Goal: Task Accomplishment & Management: Use online tool/utility

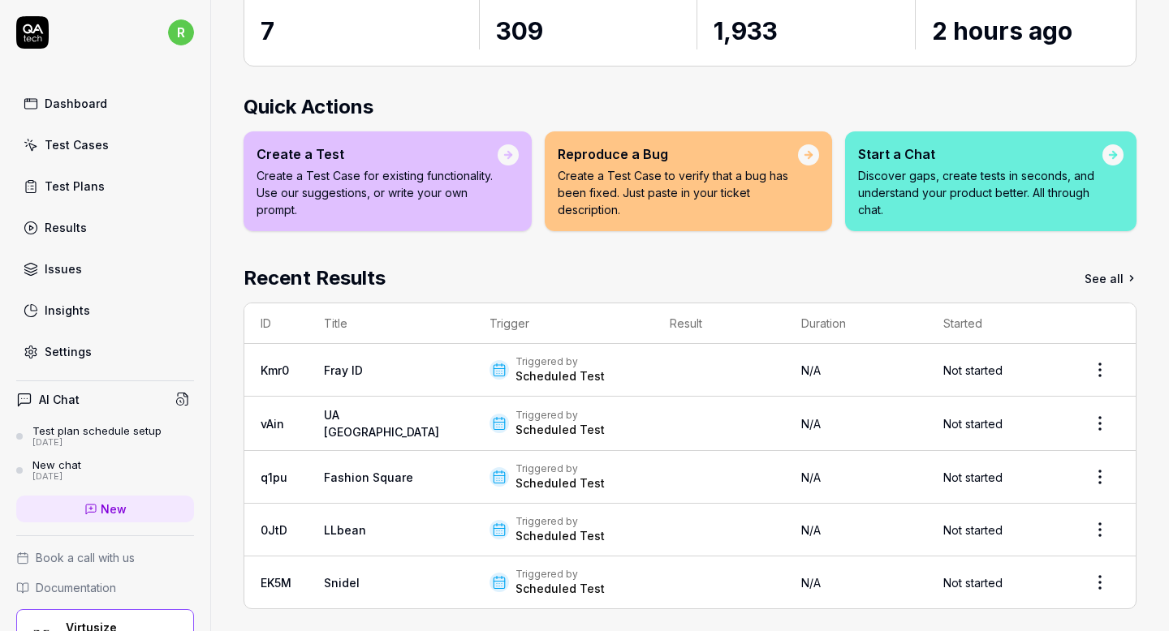
scroll to position [149, 0]
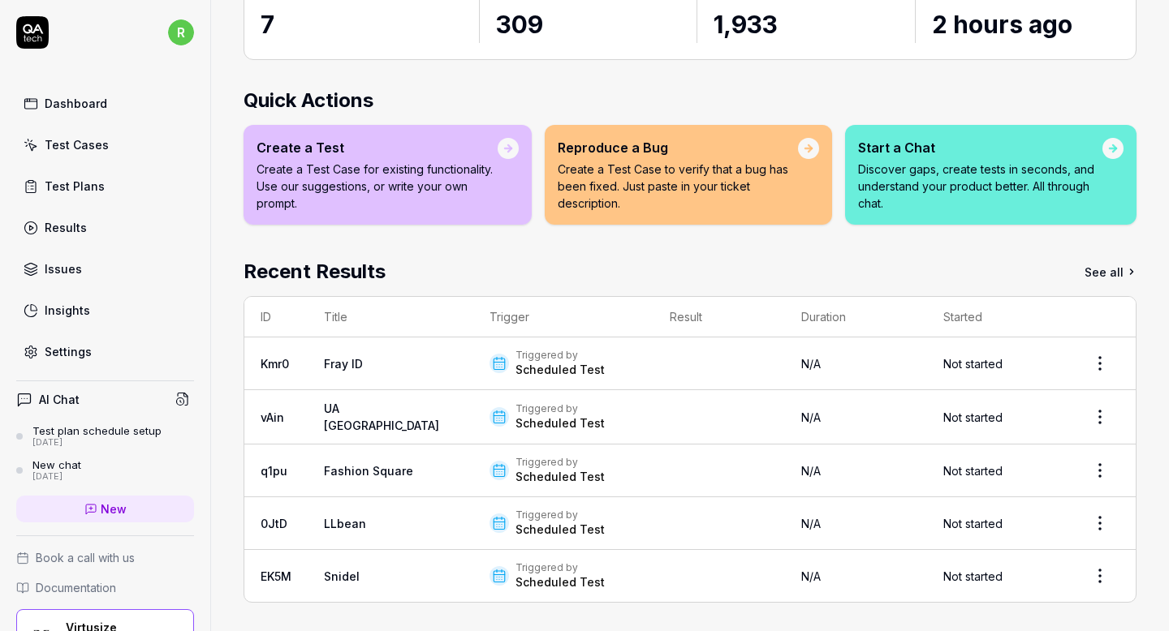
click at [90, 189] on div "Test Plans" at bounding box center [75, 186] width 60 height 17
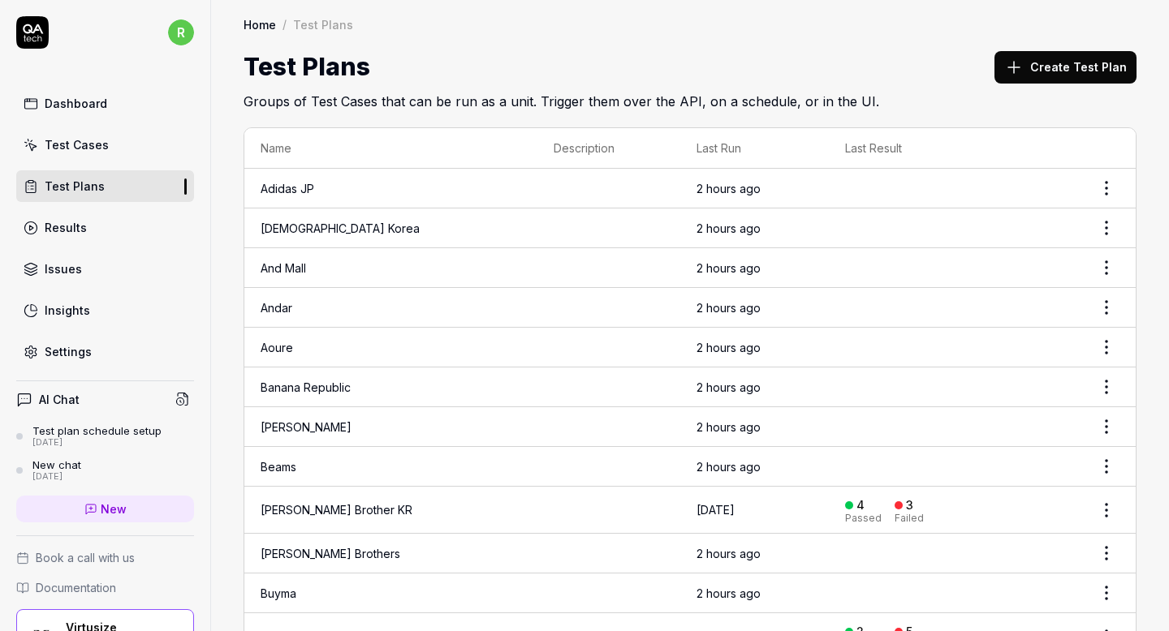
click at [84, 232] on div "Results" at bounding box center [66, 227] width 42 height 17
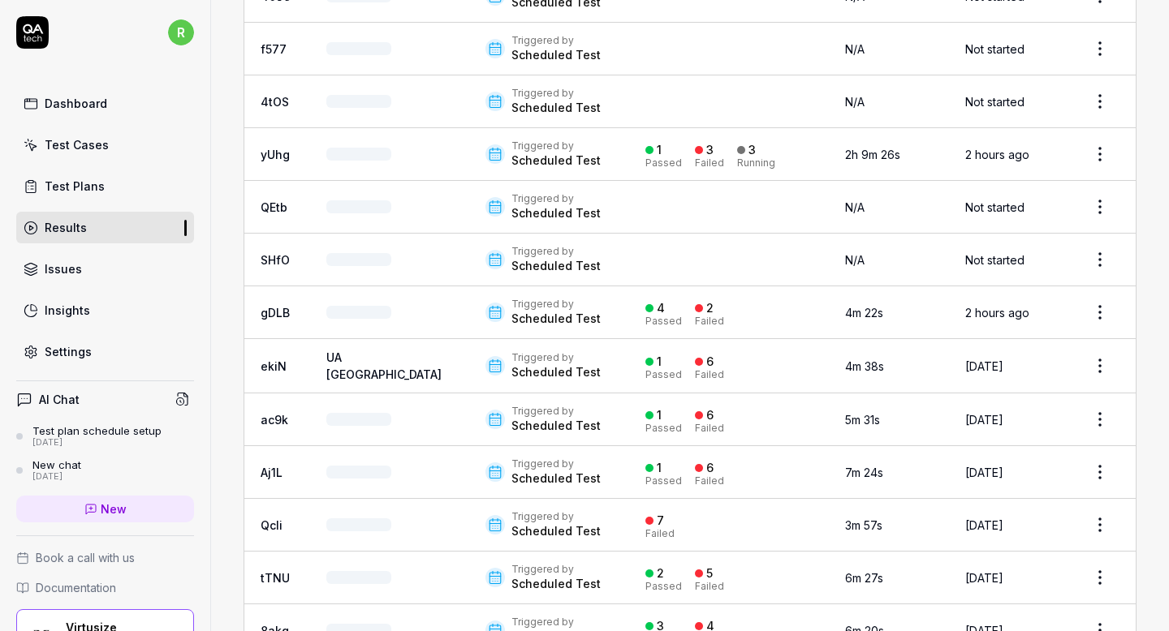
scroll to position [2228, 0]
click at [121, 182] on link "Test Plans" at bounding box center [105, 186] width 178 height 32
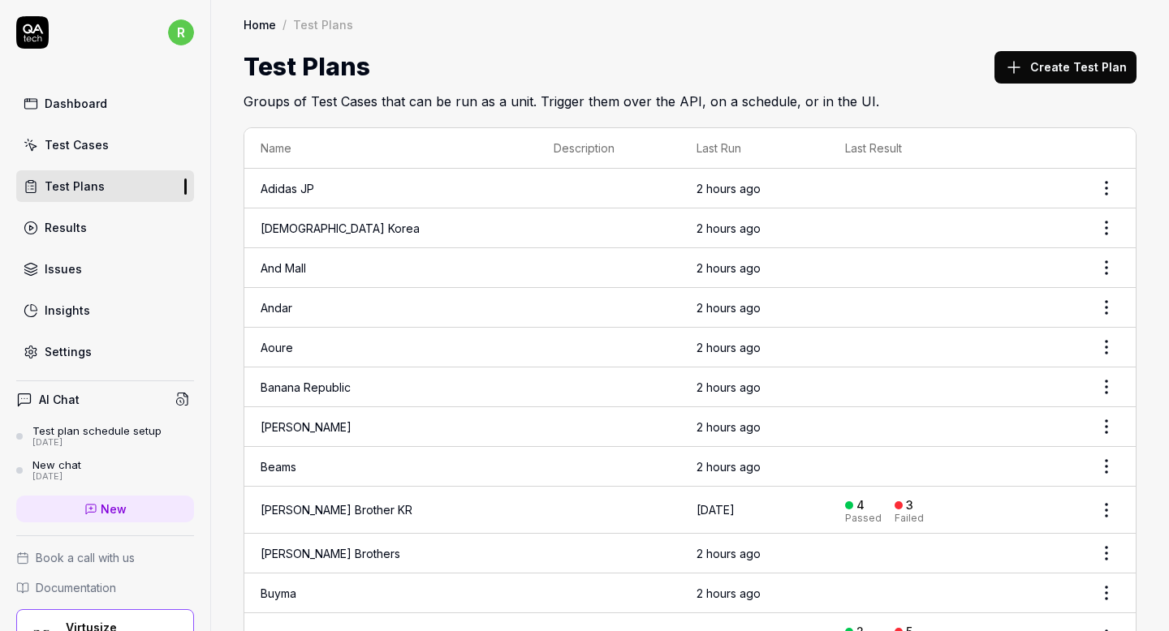
click at [1110, 181] on html "r Dashboard Test Cases Test Plans Results Issues Insights Settings AI Chat Test…" at bounding box center [584, 315] width 1169 height 631
click at [860, 190] on html "r Dashboard Test Cases Test Plans Results Issues Insights Settings AI Chat Test…" at bounding box center [584, 315] width 1169 height 631
click at [860, 190] on td at bounding box center [953, 189] width 248 height 40
click at [312, 274] on td "And Mall" at bounding box center [390, 268] width 293 height 40
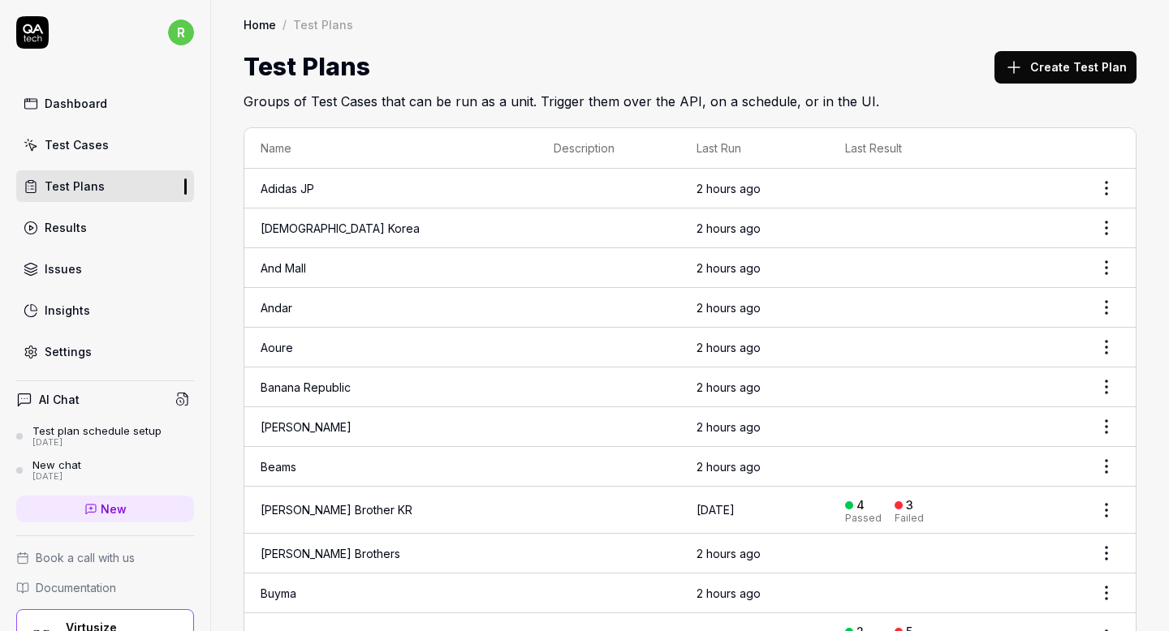
click at [292, 265] on link "And Mall" at bounding box center [283, 268] width 45 height 14
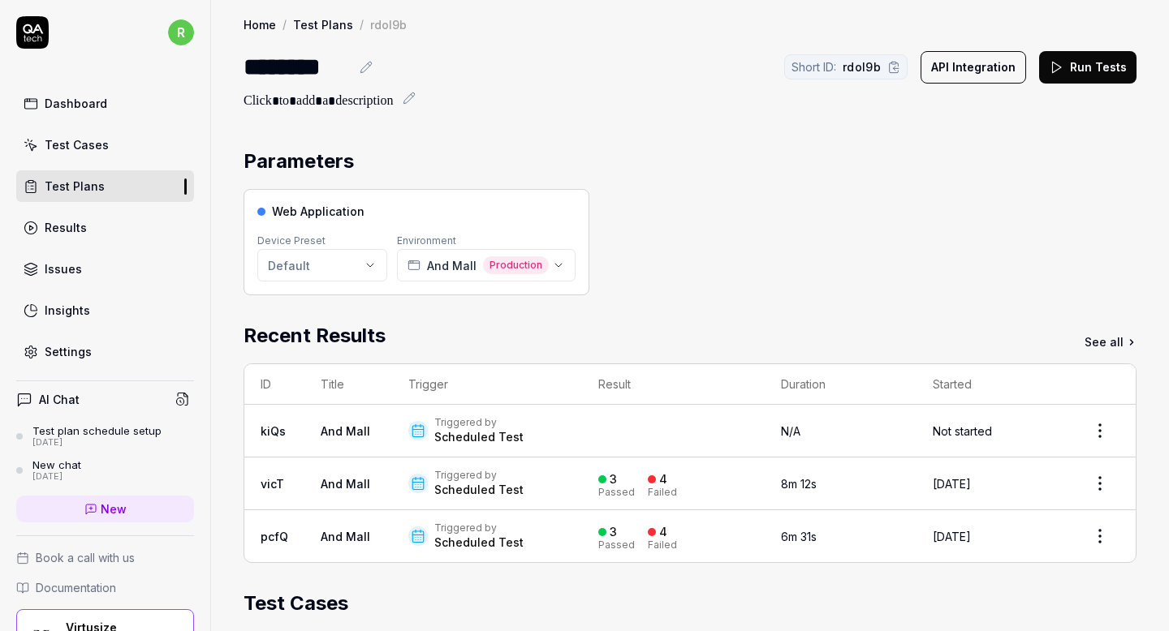
click at [1063, 69] on icon at bounding box center [1056, 67] width 15 height 15
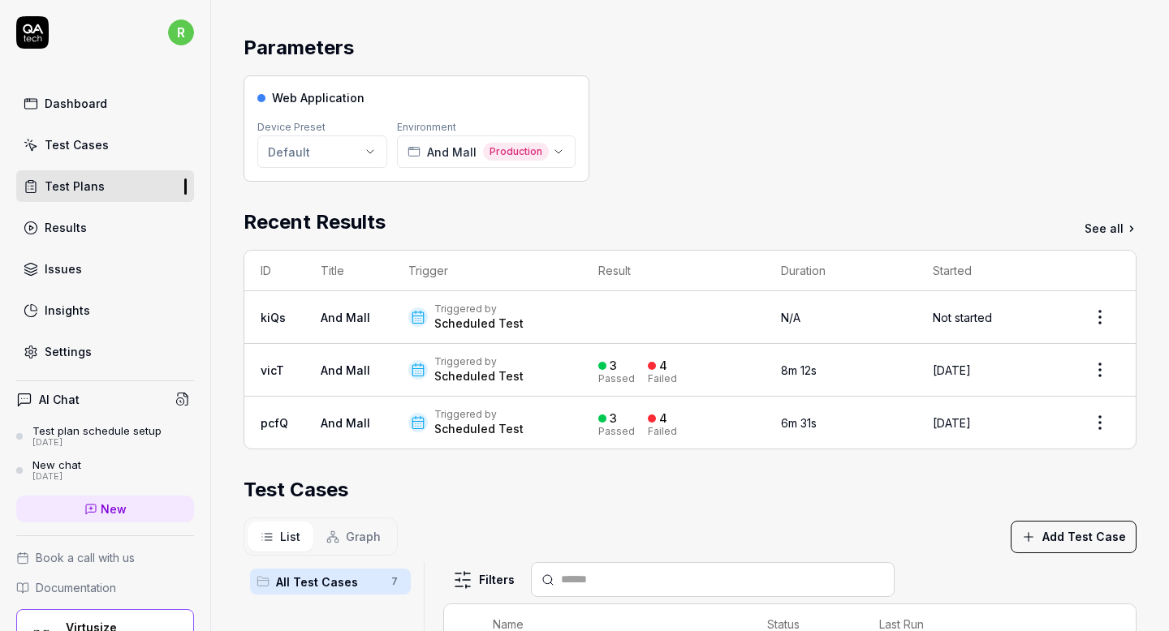
scroll to position [115, 0]
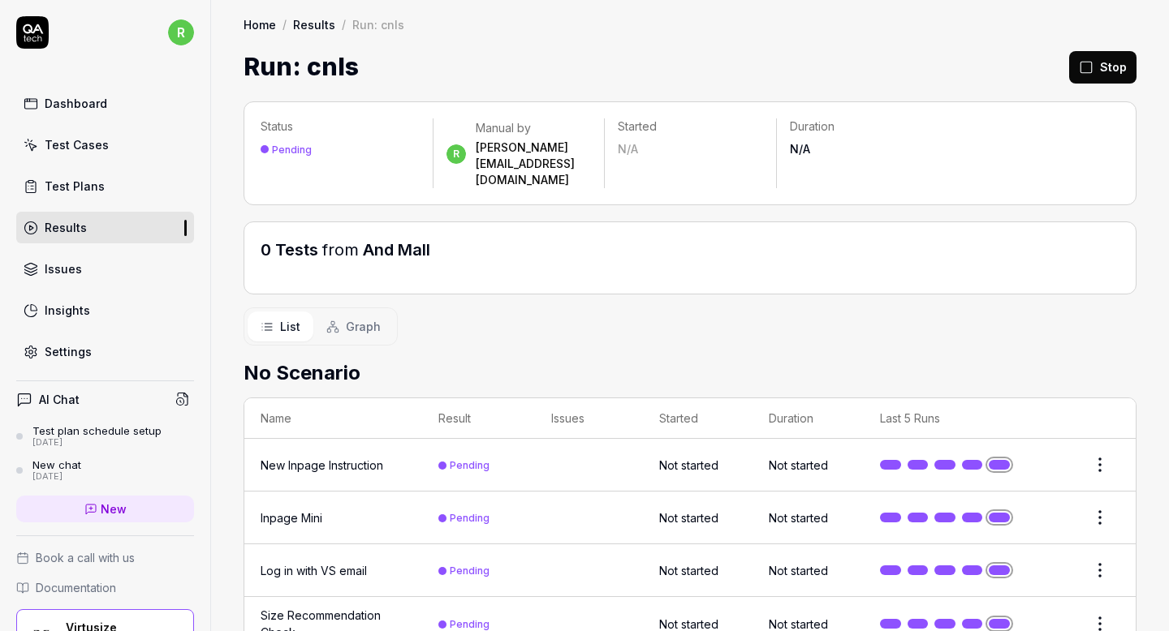
click at [122, 234] on link "Results" at bounding box center [105, 228] width 178 height 32
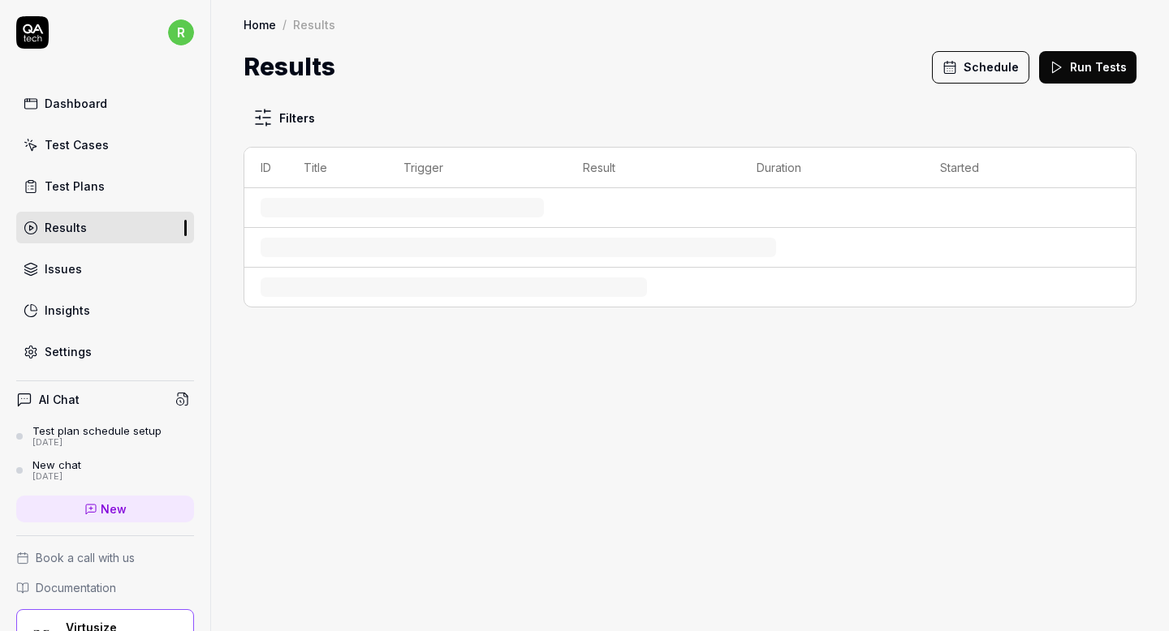
click at [122, 234] on link "Results" at bounding box center [105, 228] width 178 height 32
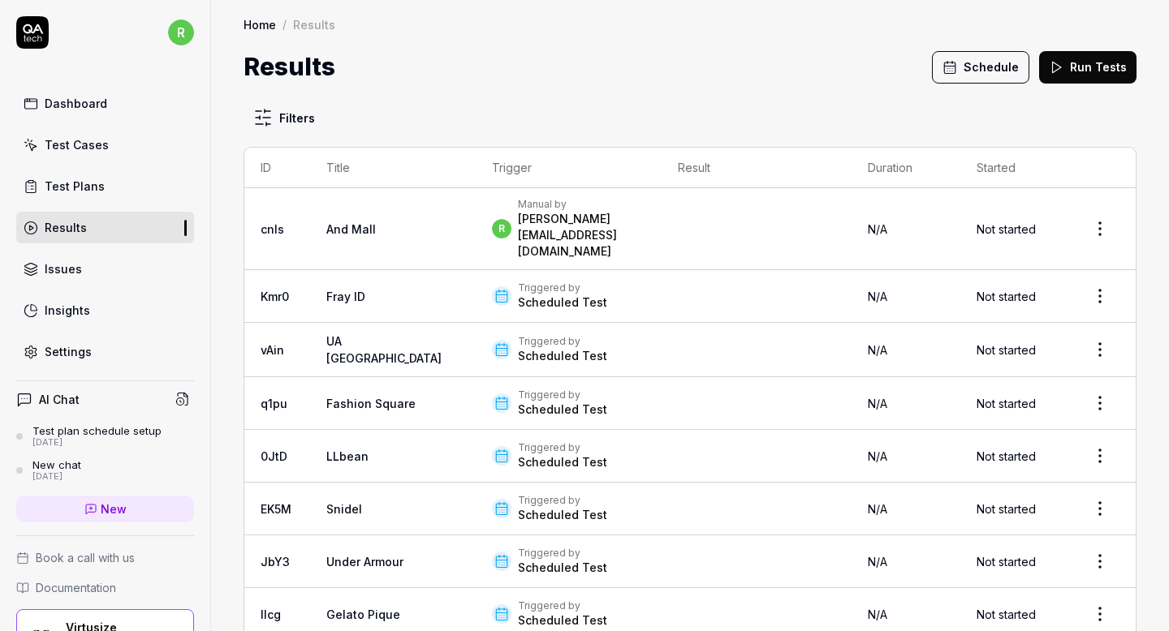
click at [76, 189] on div "Test Plans" at bounding box center [75, 186] width 60 height 17
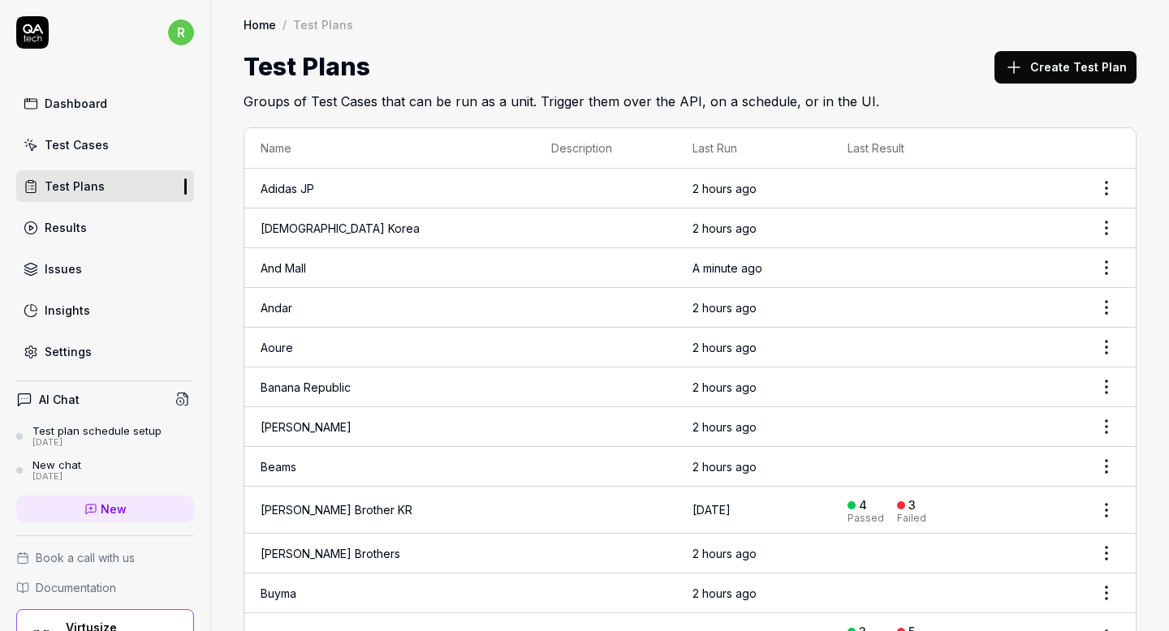
click at [287, 309] on link "Andar" at bounding box center [277, 308] width 32 height 14
click at [315, 384] on link "Banana Republic" at bounding box center [306, 388] width 90 height 14
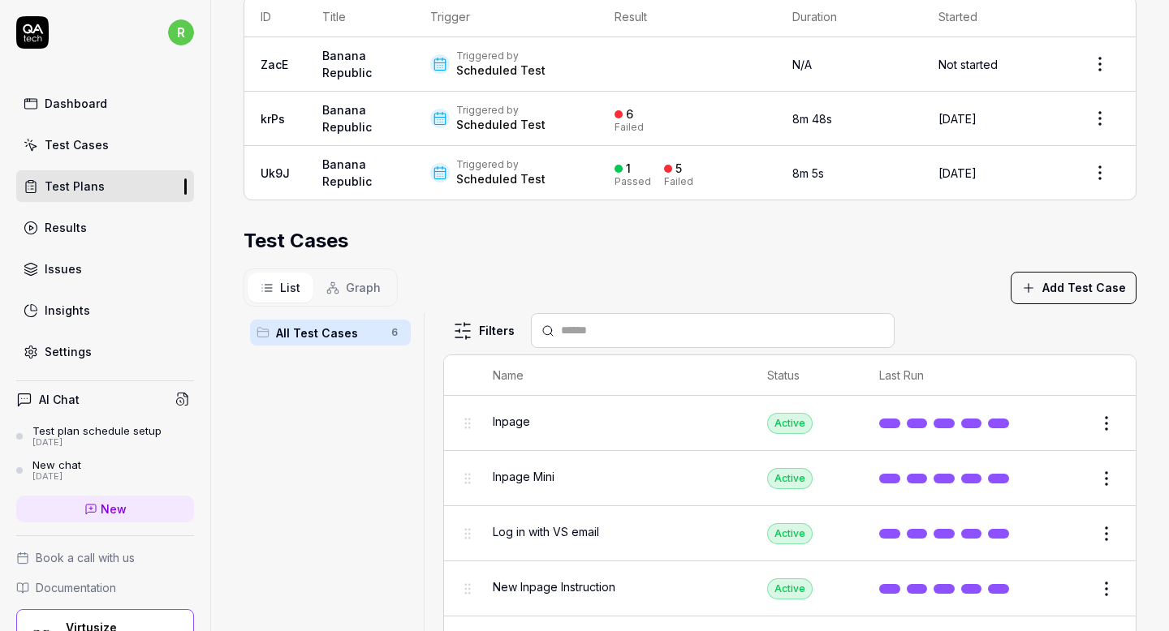
scroll to position [17, 0]
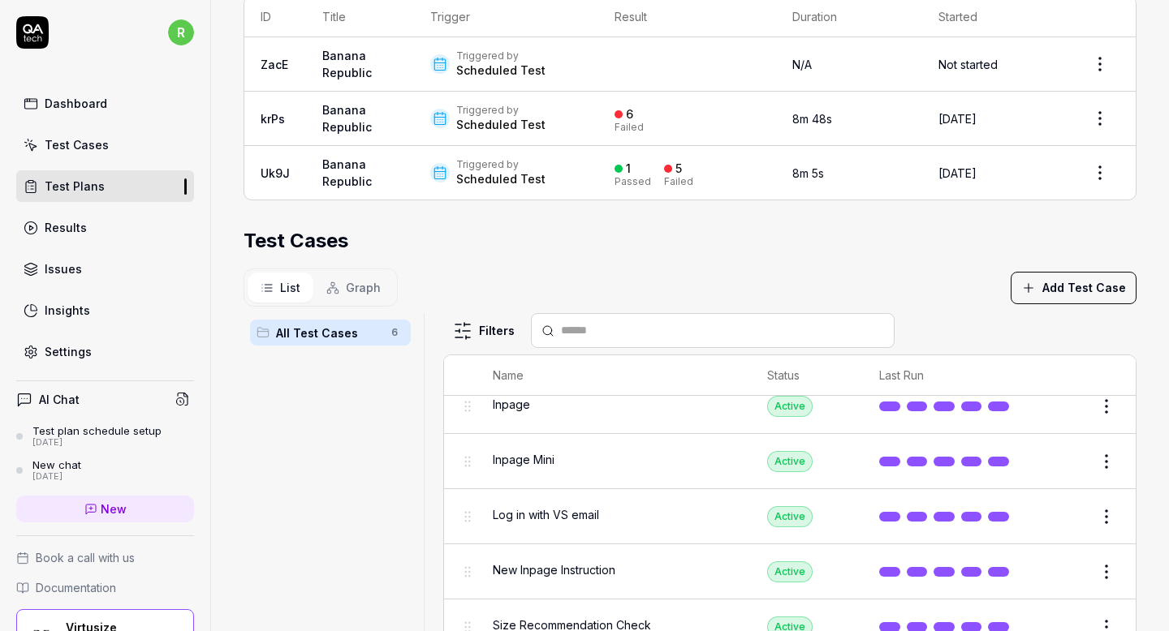
click at [1095, 562] on html "**********" at bounding box center [584, 315] width 1169 height 631
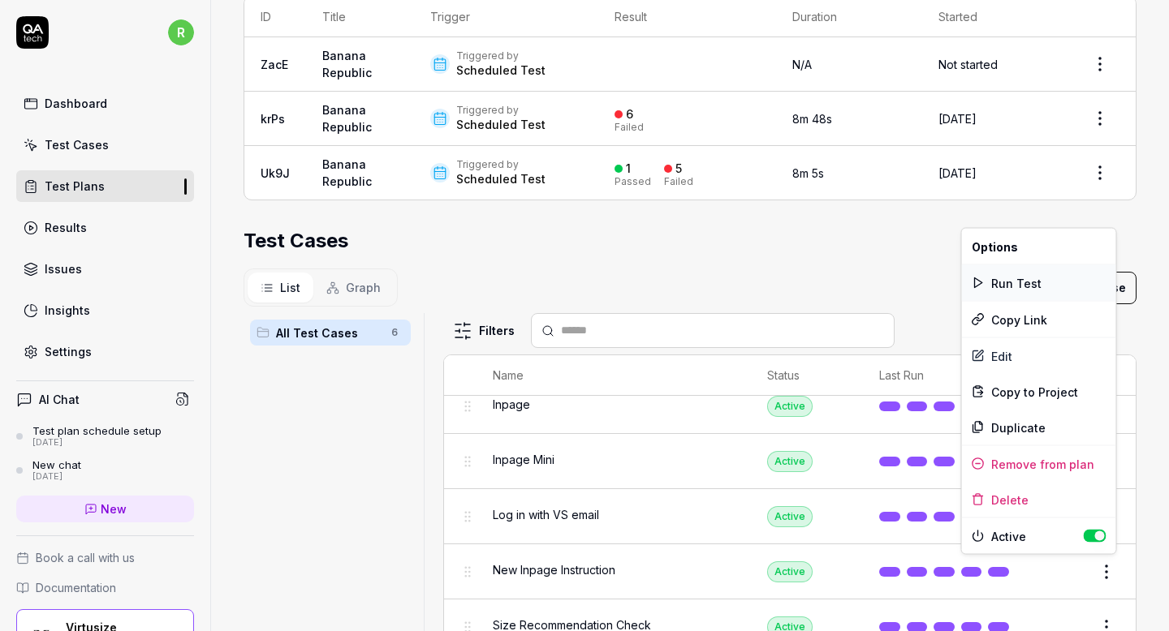
click at [1045, 289] on div "Run Test" at bounding box center [1039, 283] width 154 height 36
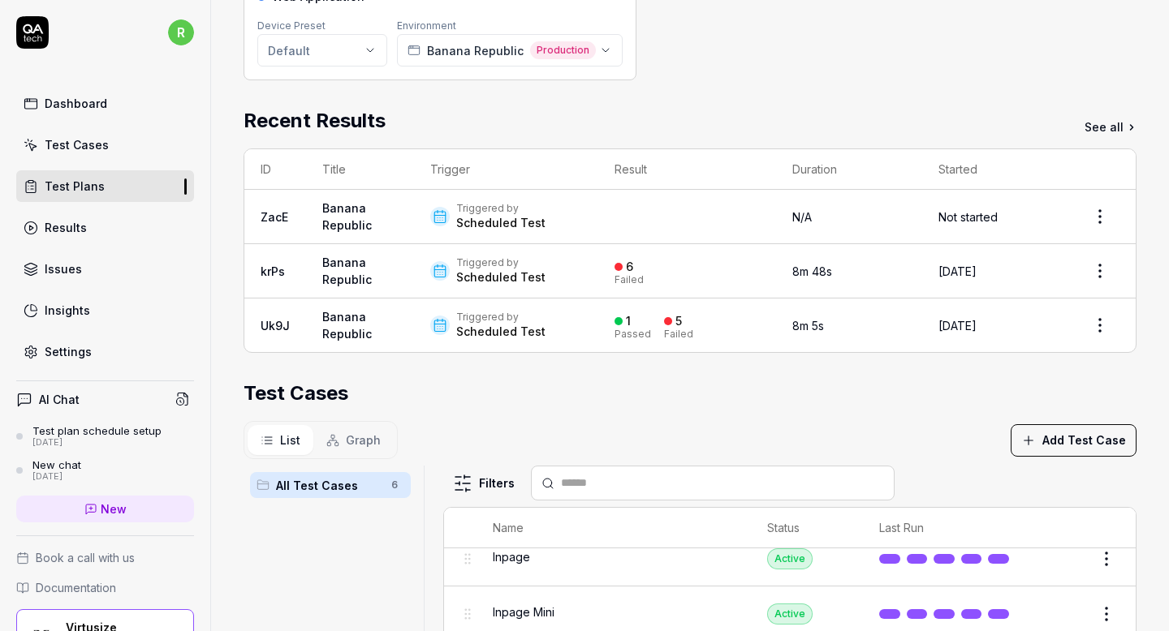
scroll to position [0, 0]
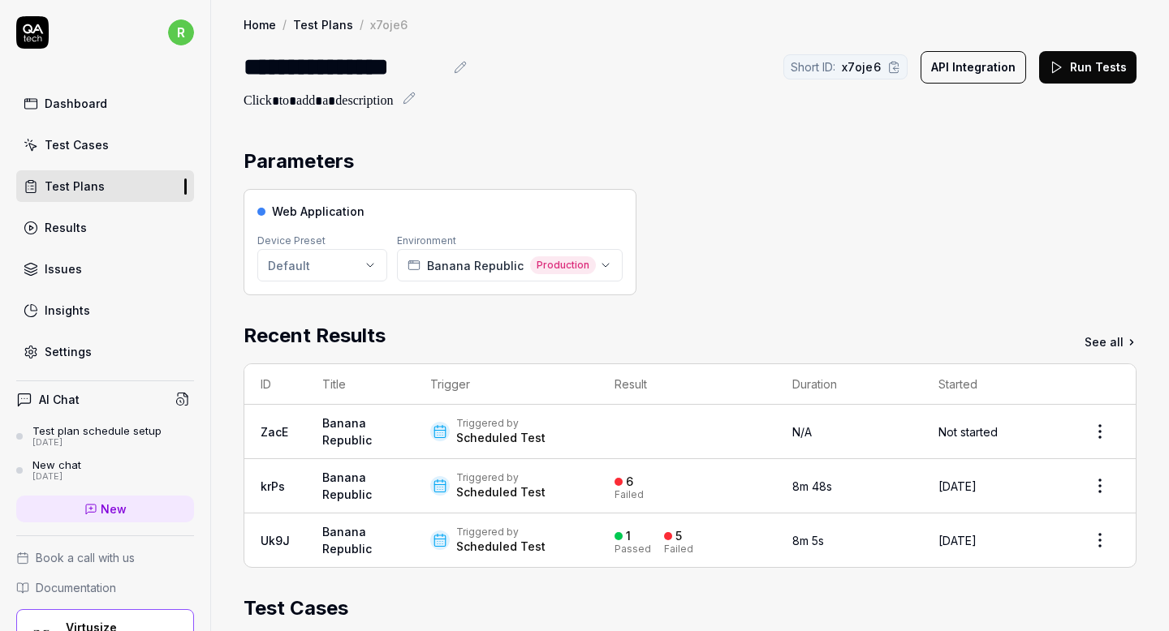
click at [74, 231] on div "Results" at bounding box center [66, 227] width 42 height 17
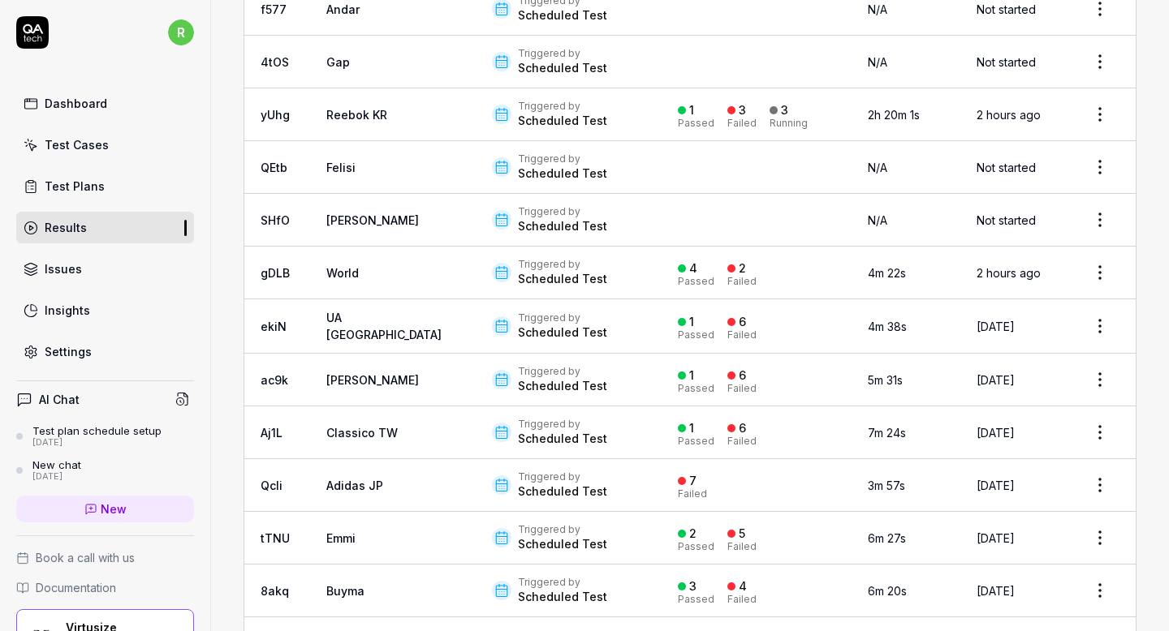
scroll to position [2430, 0]
click at [589, 472] on div "Triggered by Scheduled Test" at bounding box center [568, 486] width 153 height 29
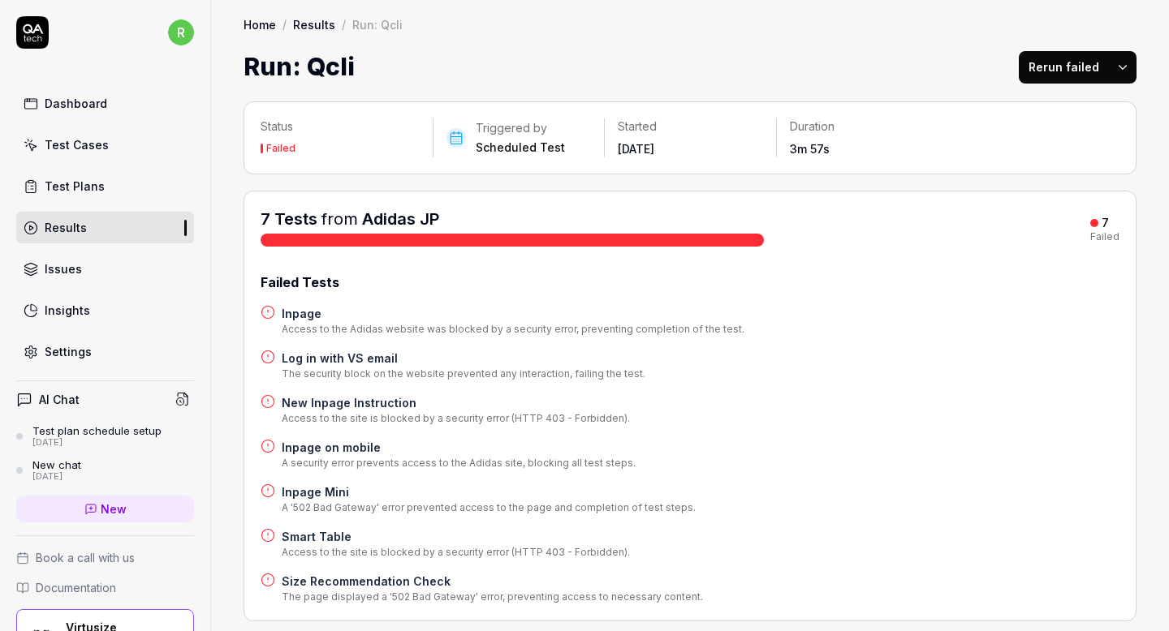
scroll to position [4, 0]
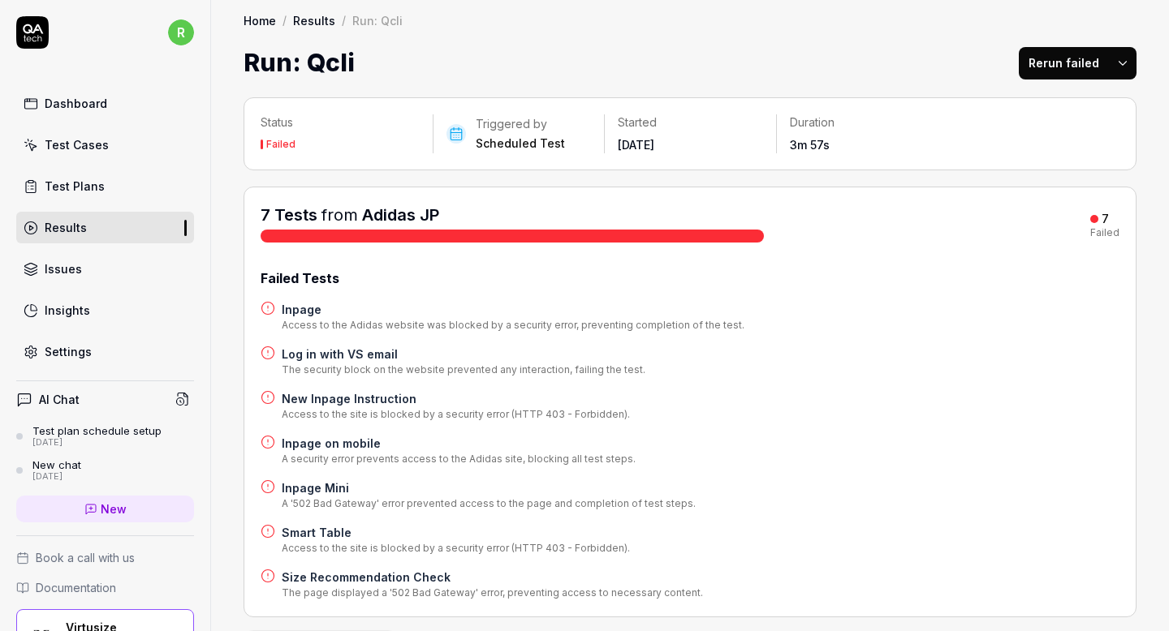
click at [1070, 54] on button "Rerun failed" at bounding box center [1064, 63] width 90 height 32
click at [788, 76] on div "Run: Qcli Rerun failed" at bounding box center [689, 63] width 893 height 37
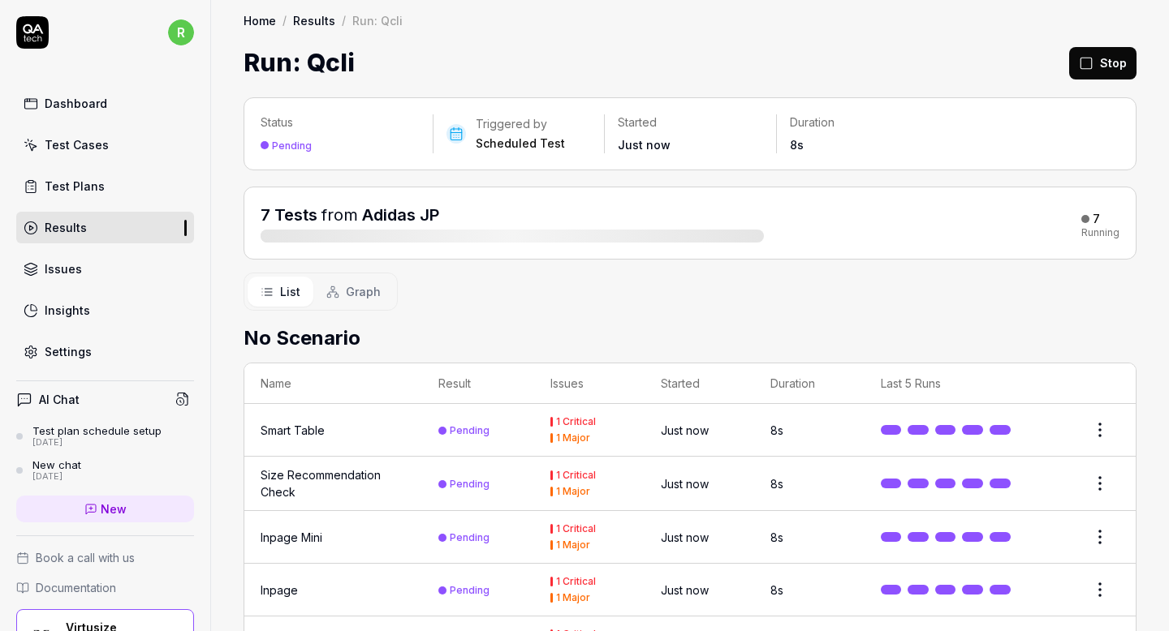
click at [127, 98] on link "Dashboard" at bounding box center [105, 104] width 178 height 32
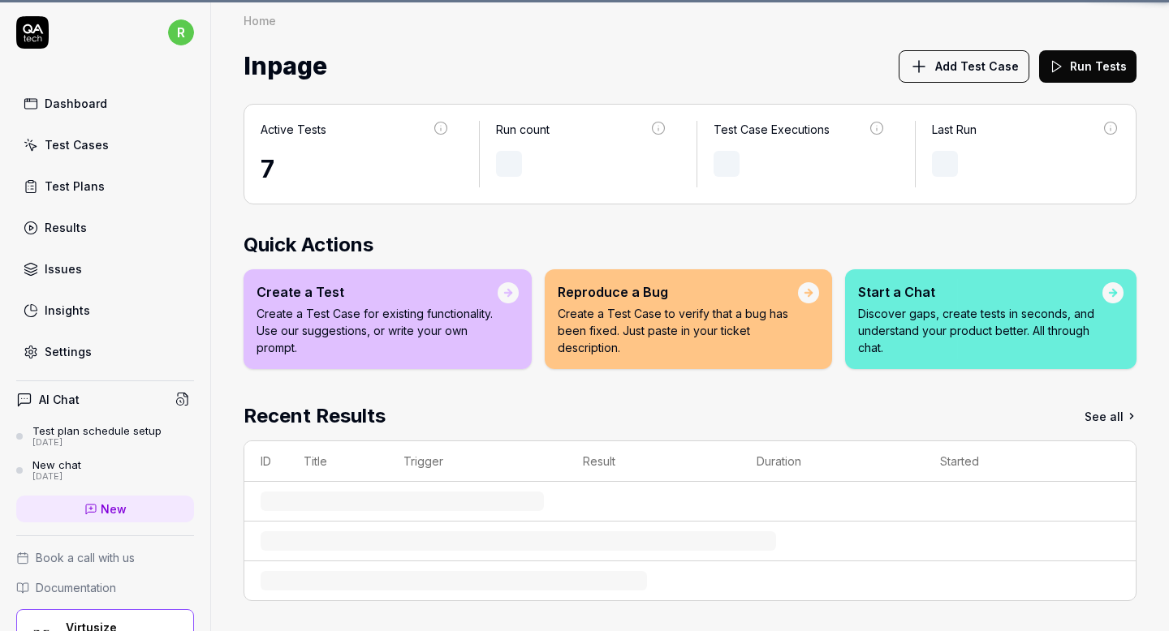
click at [652, 60] on div "Inpage Add Test Case Run Tests" at bounding box center [689, 66] width 893 height 43
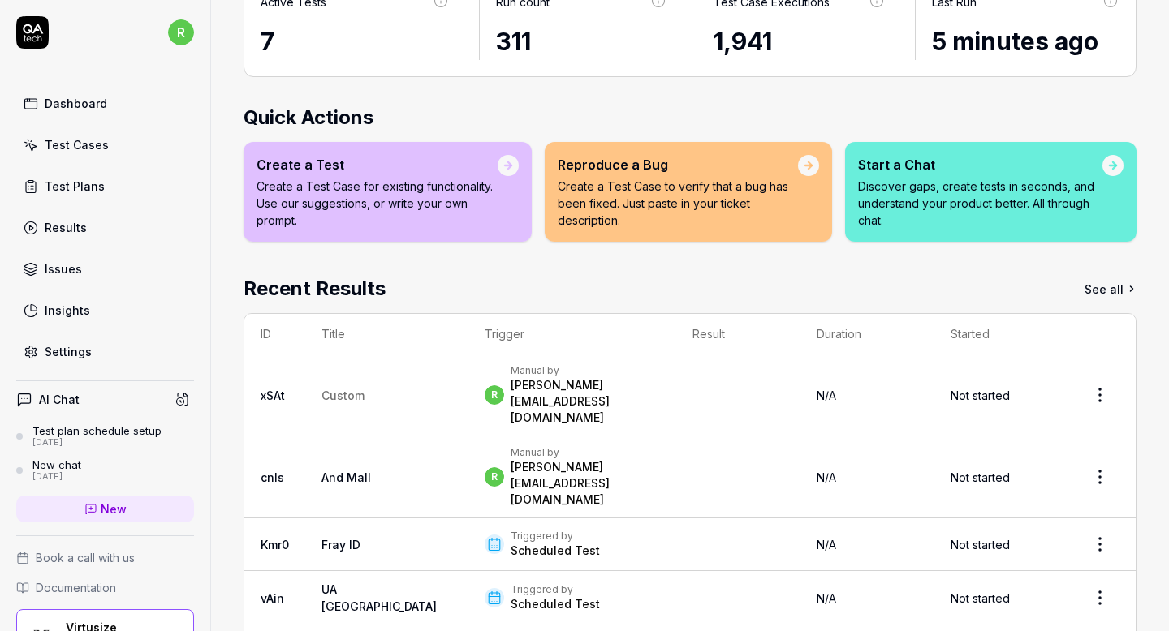
scroll to position [149, 0]
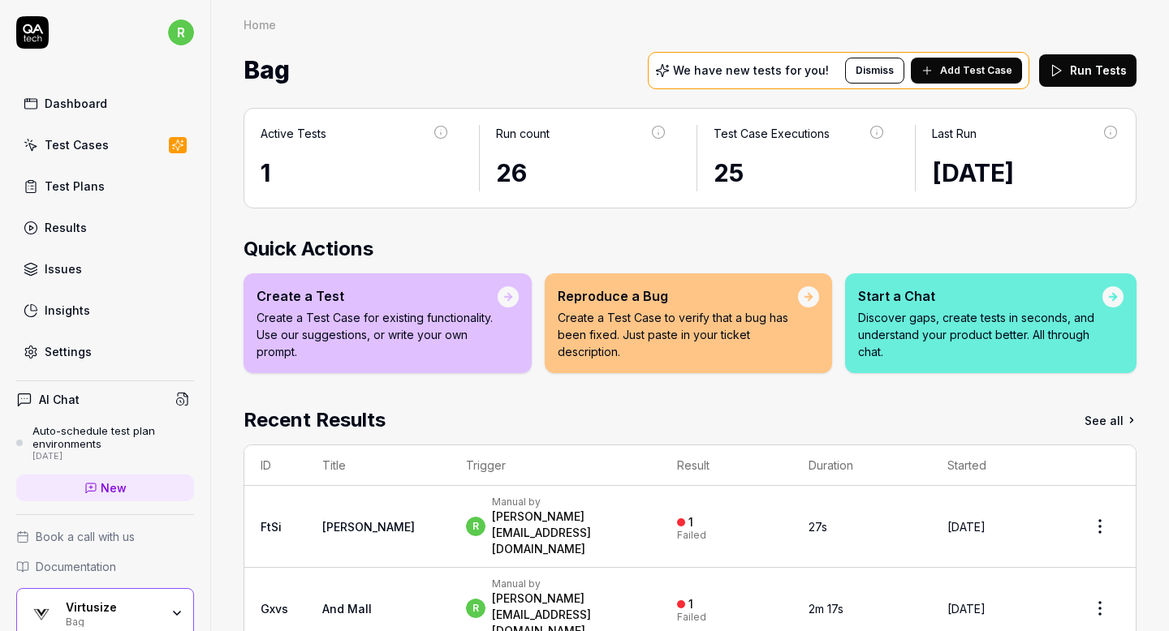
click at [1082, 75] on button "Run Tests" at bounding box center [1087, 70] width 97 height 32
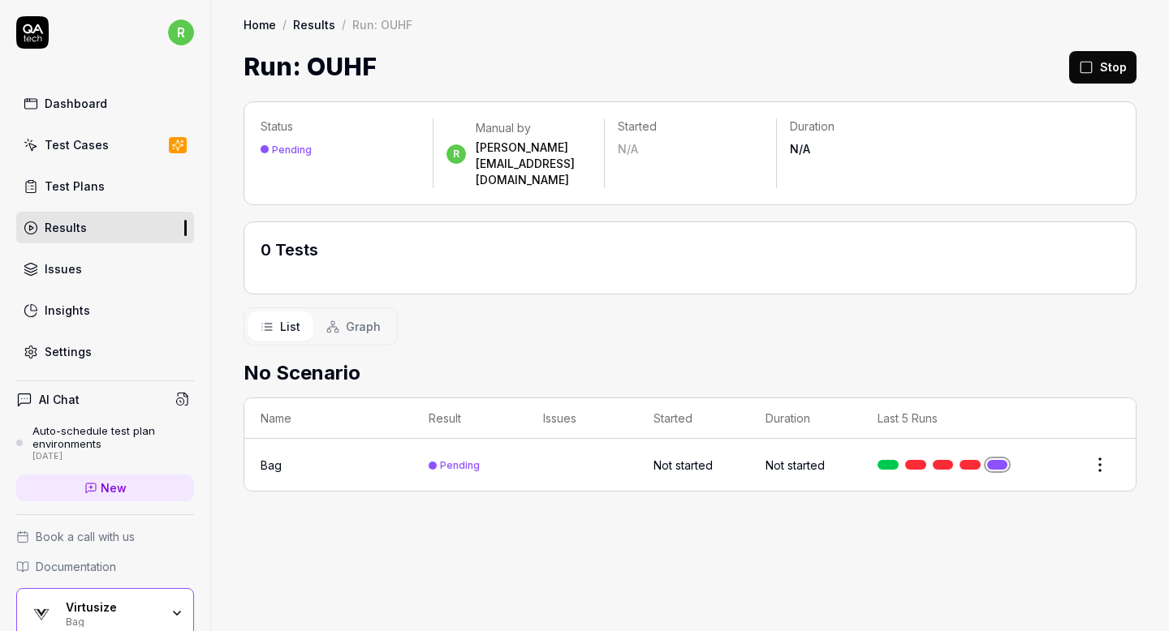
click at [84, 222] on link "Results" at bounding box center [105, 228] width 178 height 32
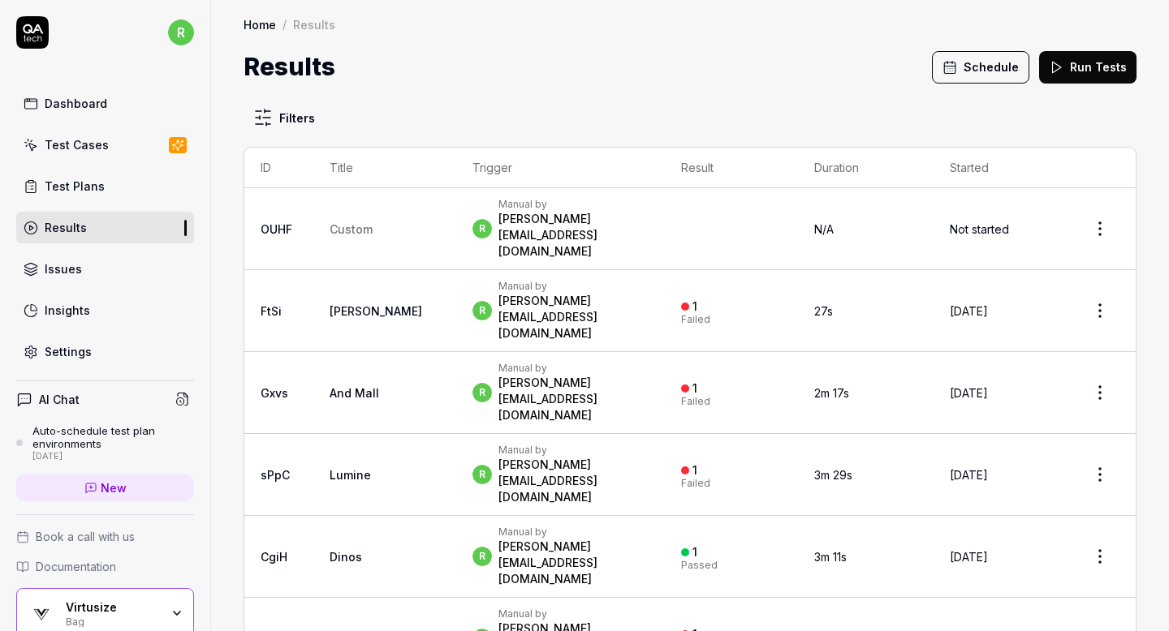
click at [771, 57] on div "Results Schedule Run Tests" at bounding box center [689, 67] width 893 height 37
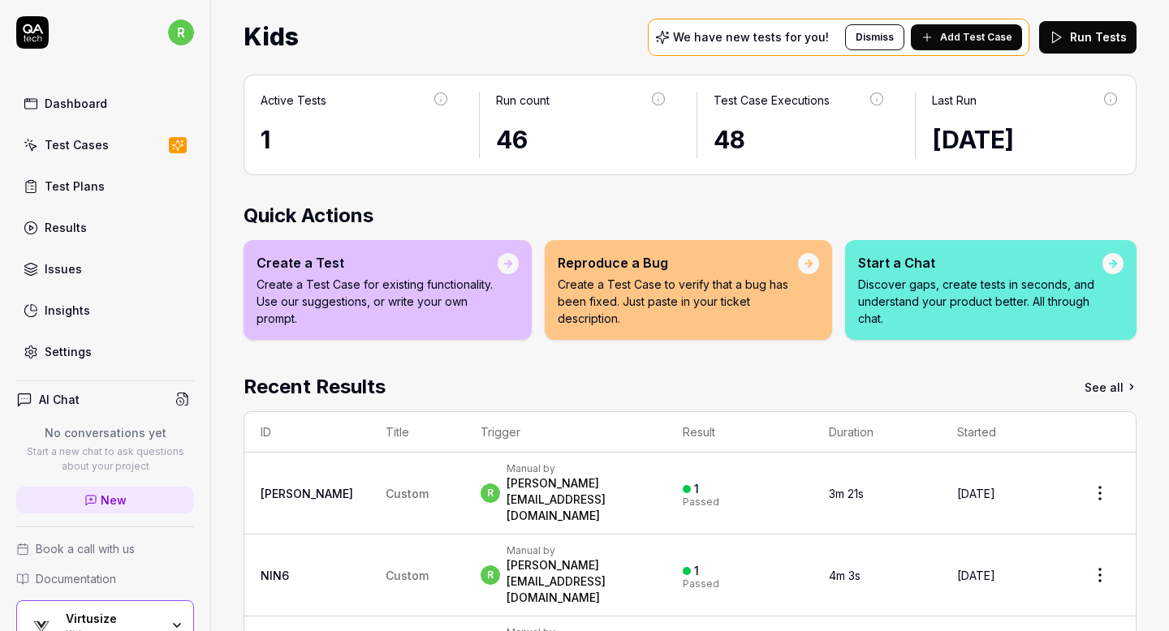
scroll to position [41, 0]
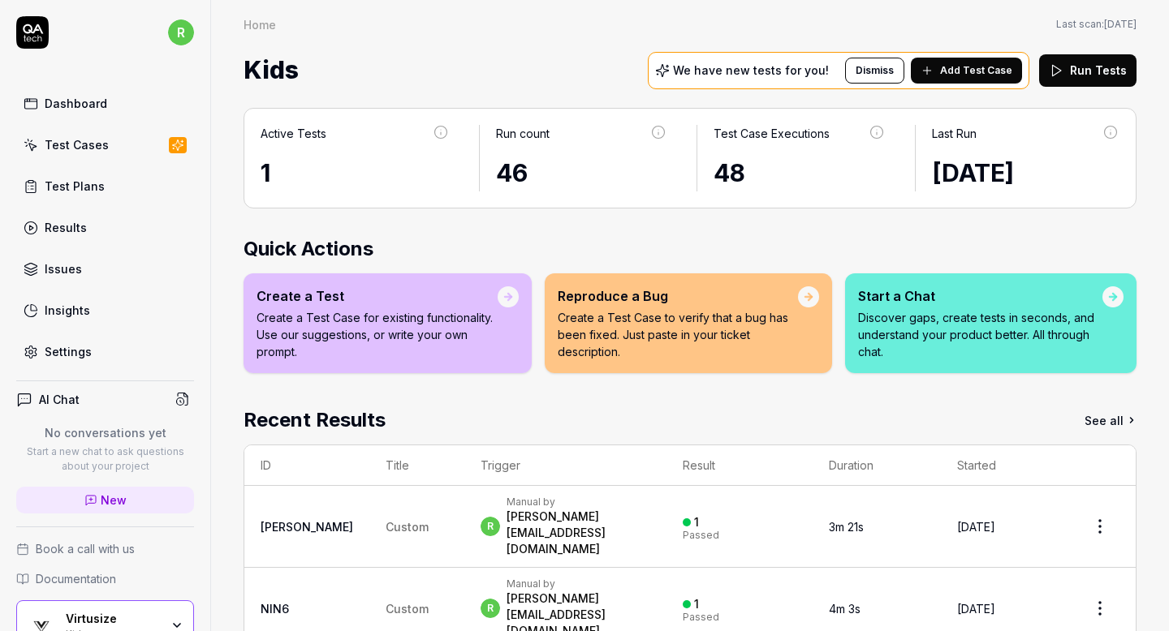
click at [1074, 67] on button "Run Tests" at bounding box center [1087, 70] width 97 height 32
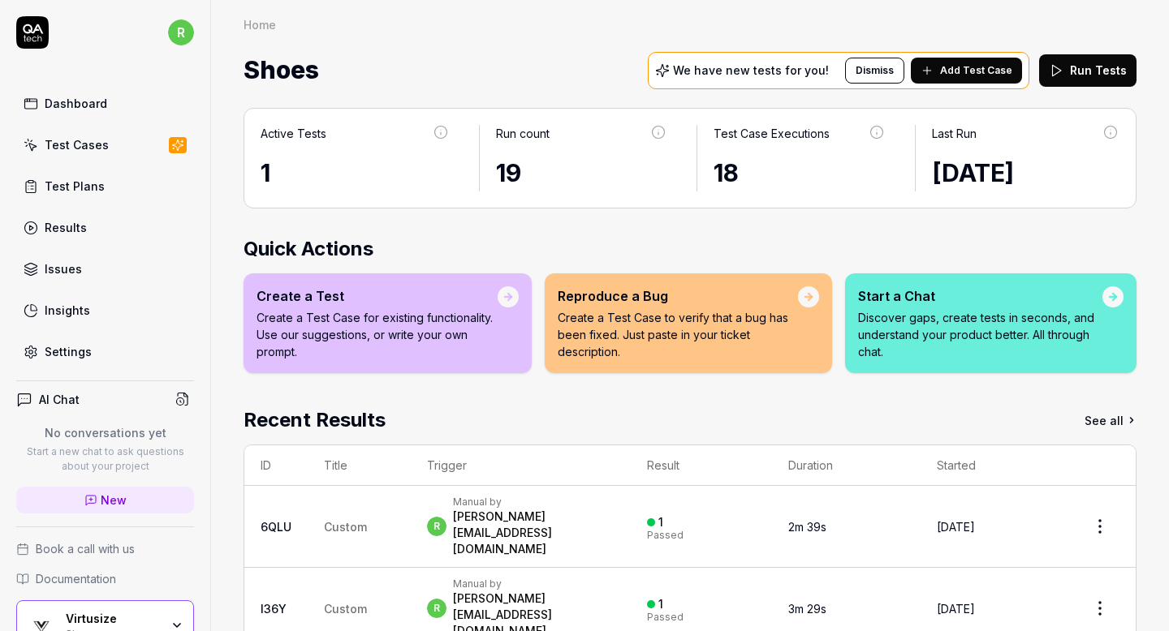
click at [1099, 68] on button "Run Tests" at bounding box center [1087, 70] width 97 height 32
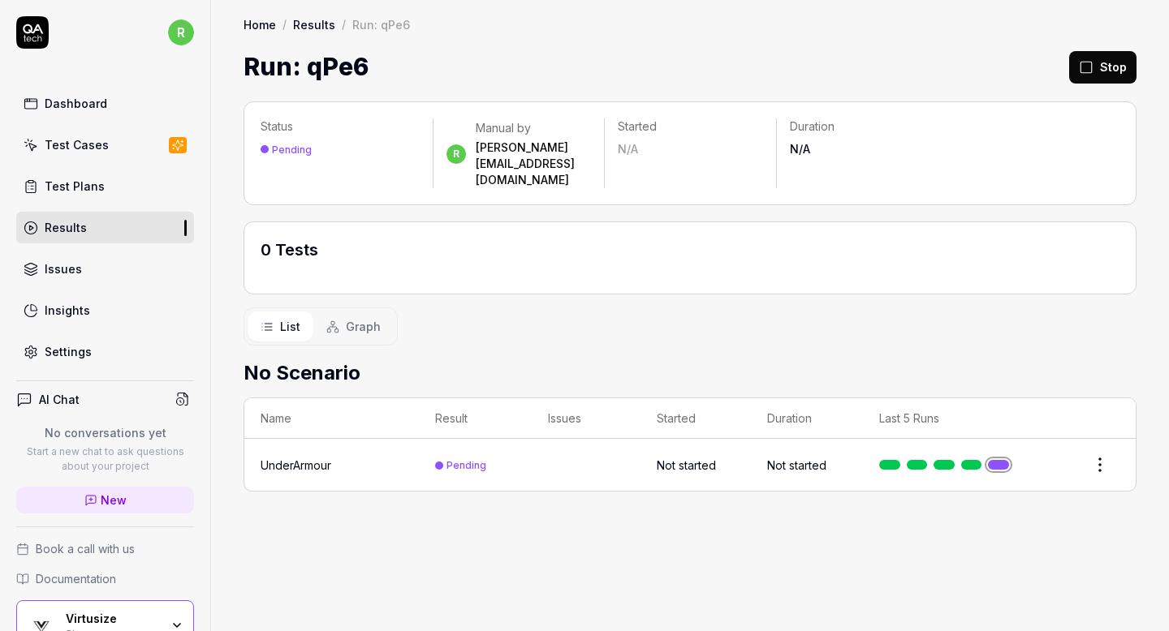
click at [99, 231] on link "Results" at bounding box center [105, 228] width 178 height 32
